Goal: Information Seeking & Learning: Learn about a topic

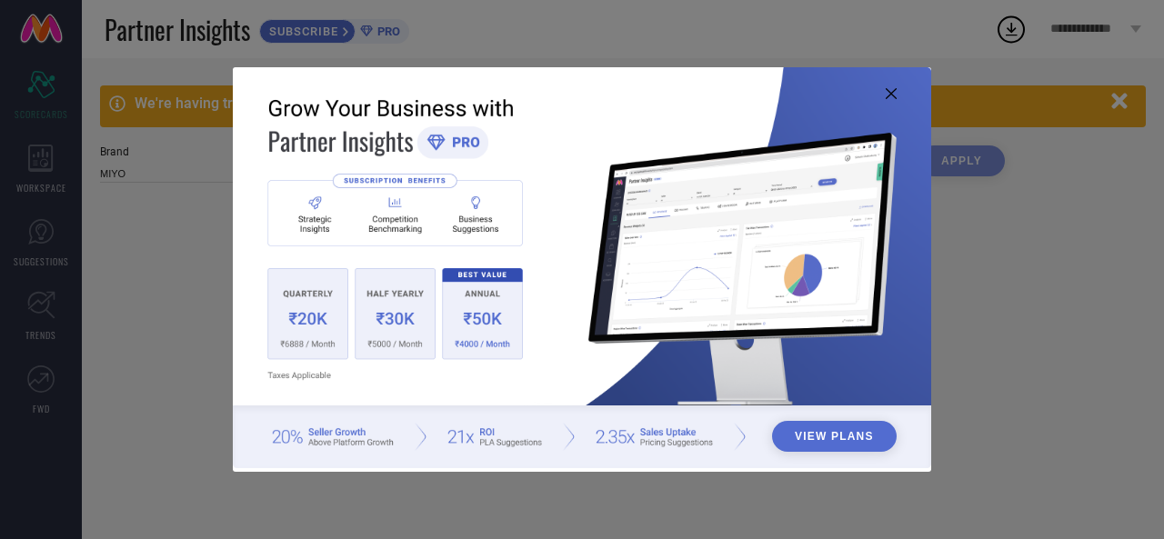
type input "All"
click at [891, 96] on icon at bounding box center [891, 93] width 11 height 11
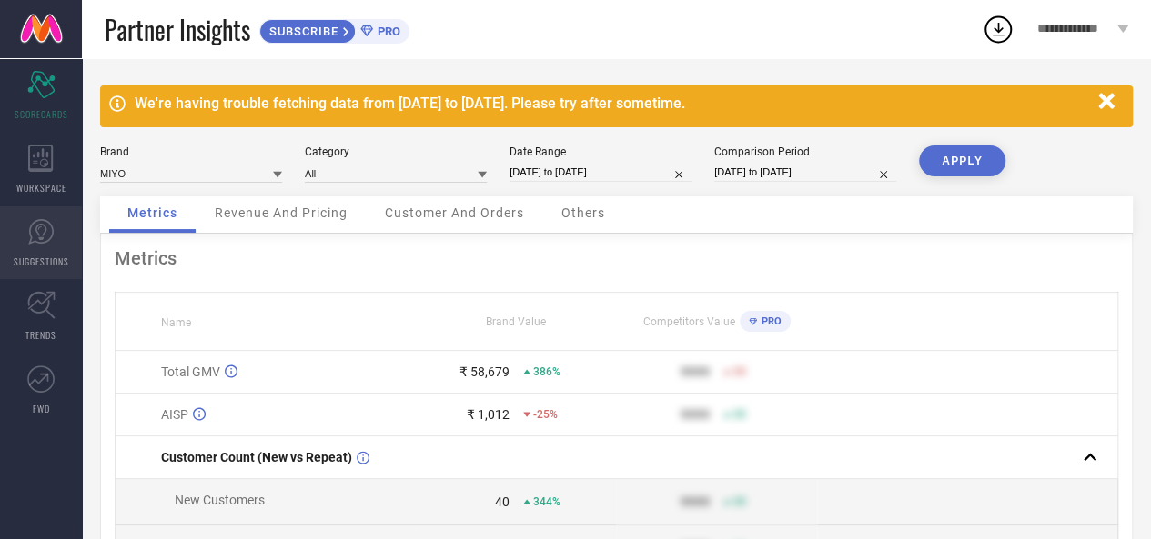
click at [29, 248] on link "SUGGESTIONS" at bounding box center [41, 242] width 82 height 73
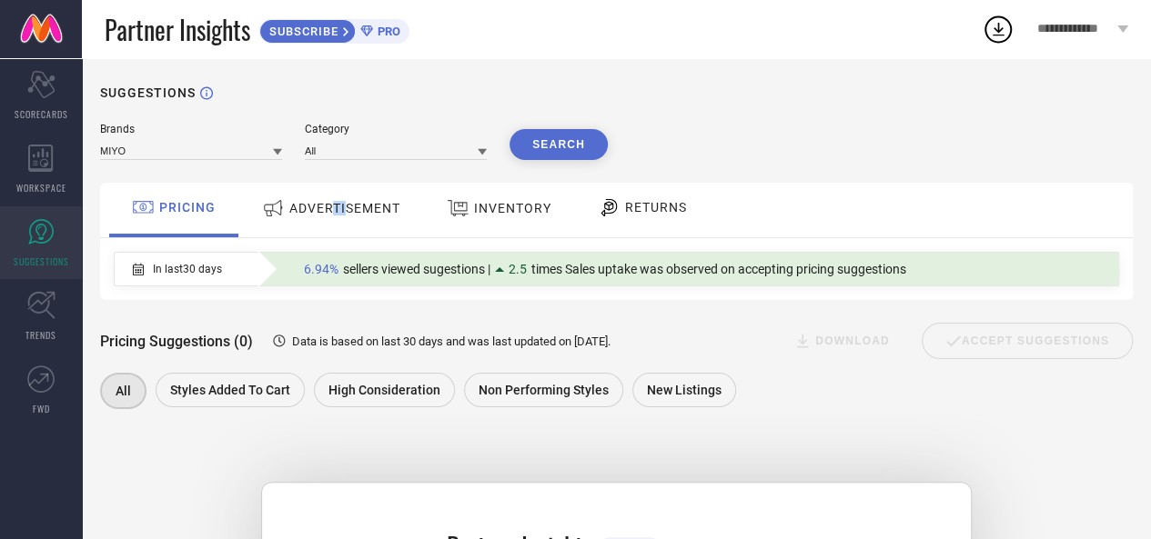
drag, startPoint x: 347, startPoint y: 226, endPoint x: 335, endPoint y: 210, distance: 19.5
click at [335, 210] on div "ADVERTISEMENT" at bounding box center [330, 208] width 147 height 33
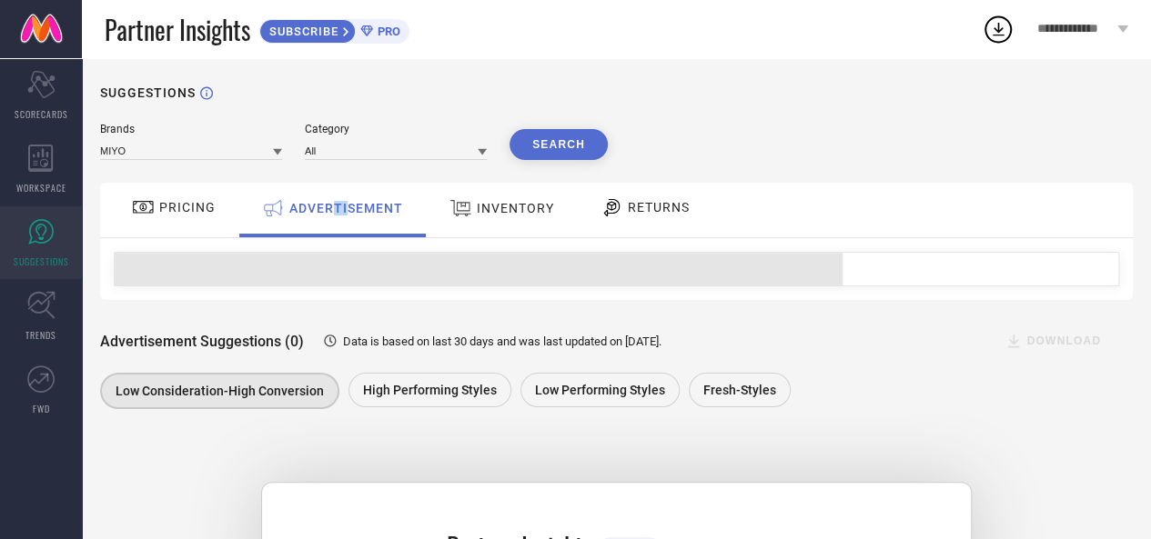
click at [335, 210] on span "ADVERTISEMENT" at bounding box center [346, 208] width 114 height 15
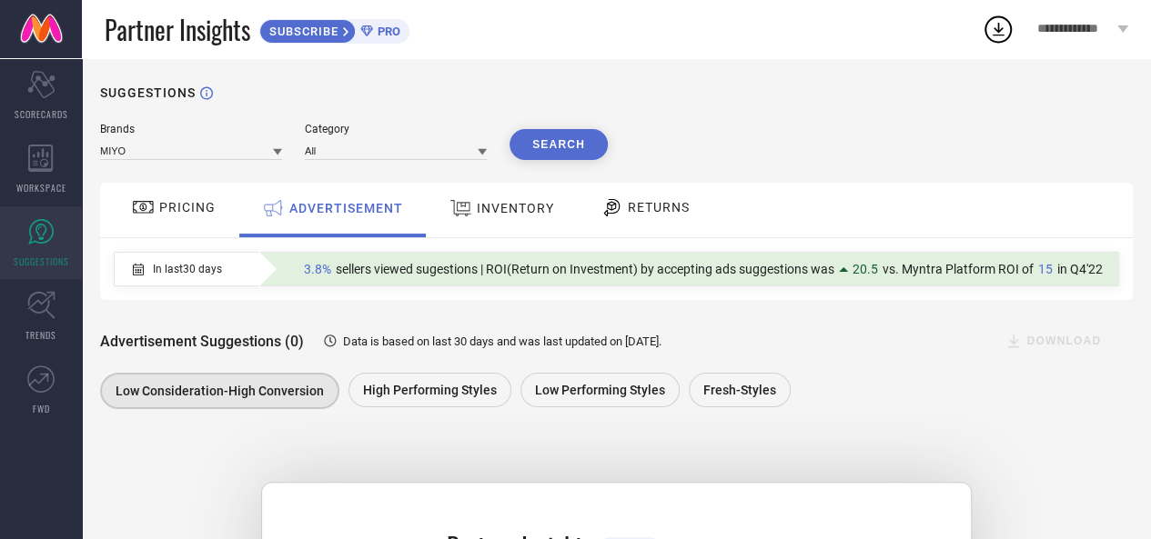
click at [548, 200] on div "INVENTORY" at bounding box center [502, 208] width 114 height 33
